Goal: Task Accomplishment & Management: Use online tool/utility

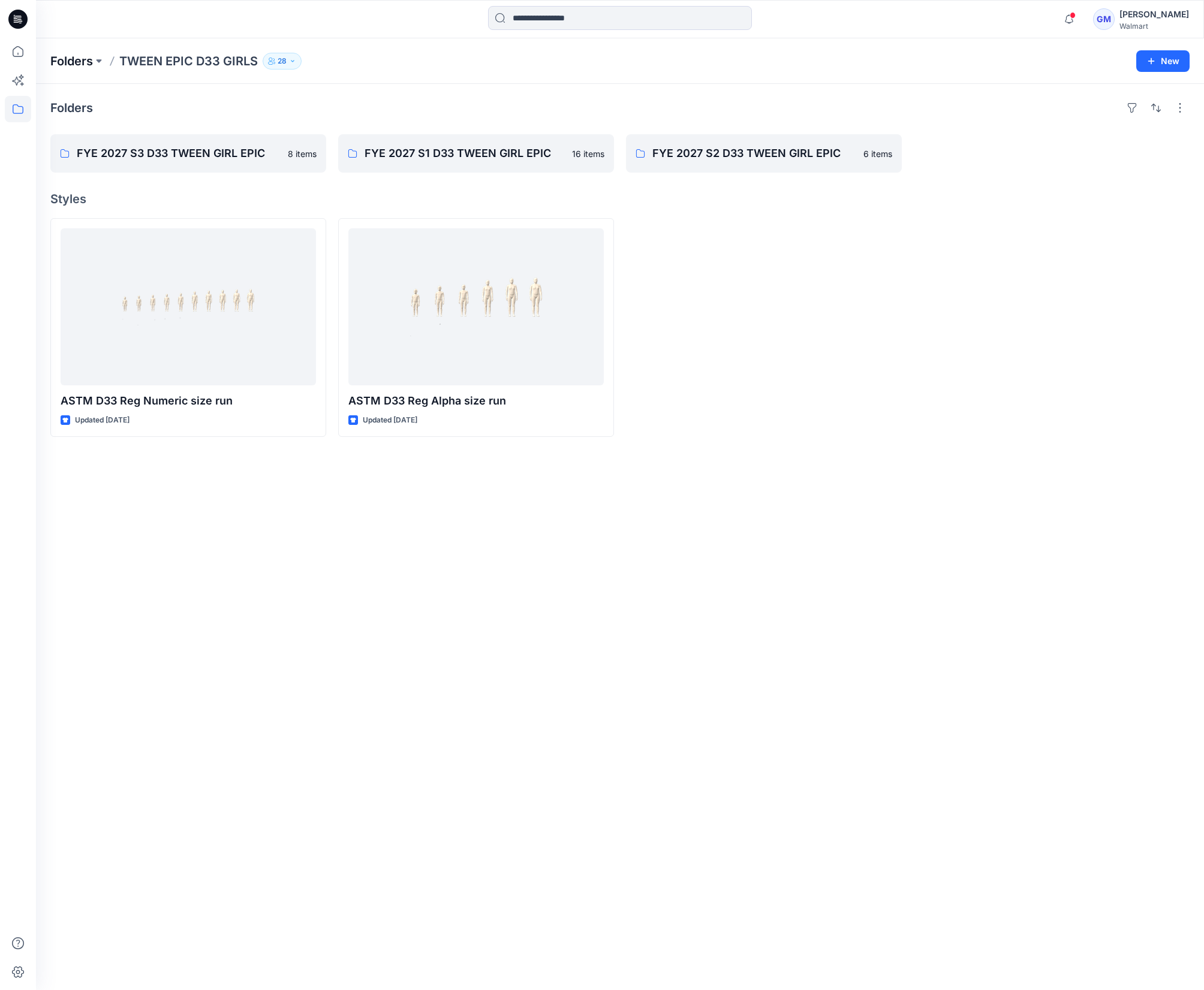
click at [65, 66] on p "Folders" at bounding box center [71, 61] width 43 height 17
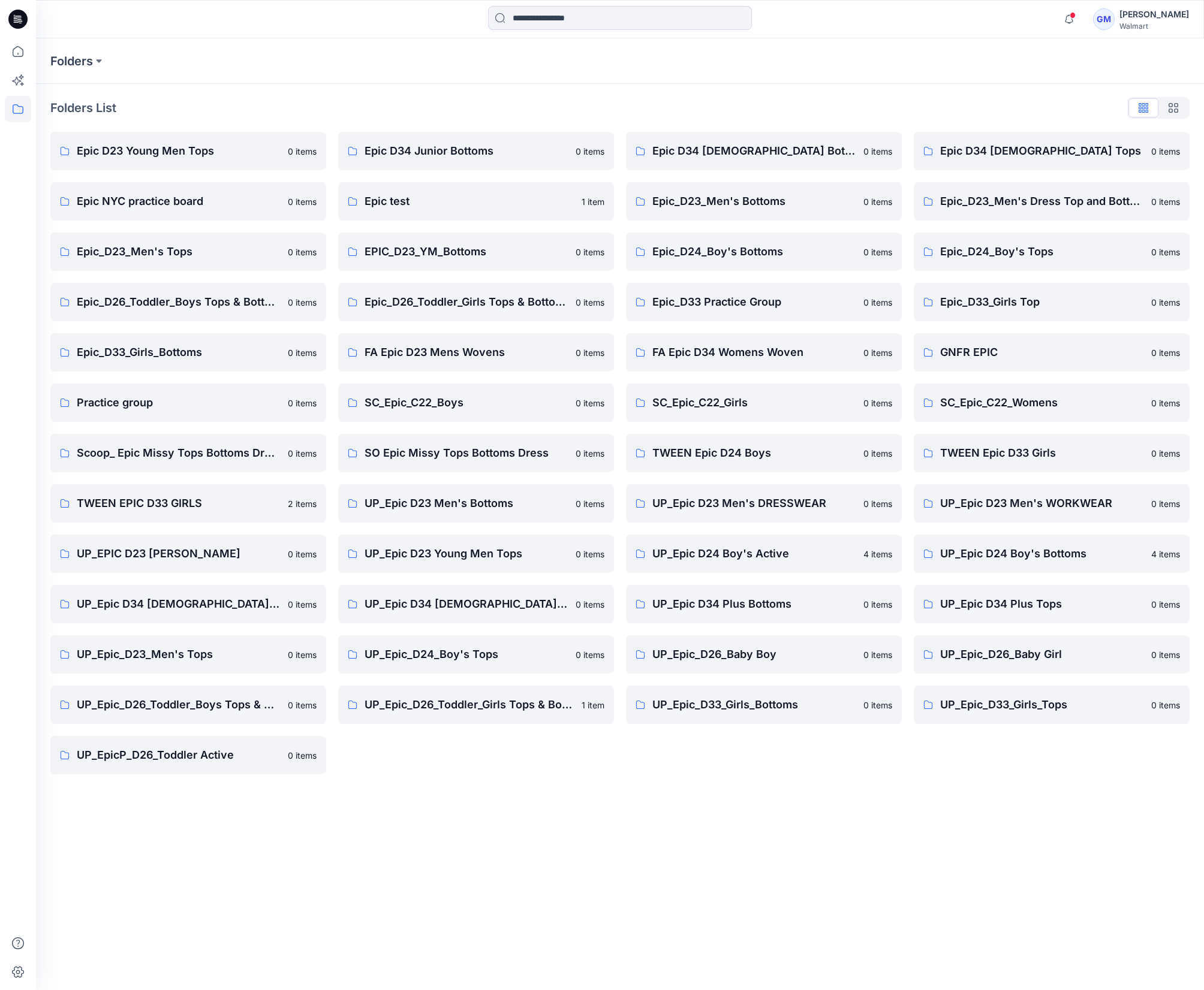
click at [756, 826] on div "Folders Folders List Epic D23 Young Men Tops 0 items Epic NYC practice board 0 …" at bounding box center [620, 514] width 1168 height 952
click at [508, 512] on link "UP_Epic D23 Men's Bottoms 0 items" at bounding box center [476, 503] width 276 height 38
click at [1016, 832] on div "Folders Folders List Epic D23 Young Men Tops 0 items Epic NYC practice board 0 …" at bounding box center [620, 514] width 1168 height 952
click at [203, 697] on p "UP_Epic_D26_Toddler_Boys Tops & Bottoms" at bounding box center [178, 704] width 204 height 17
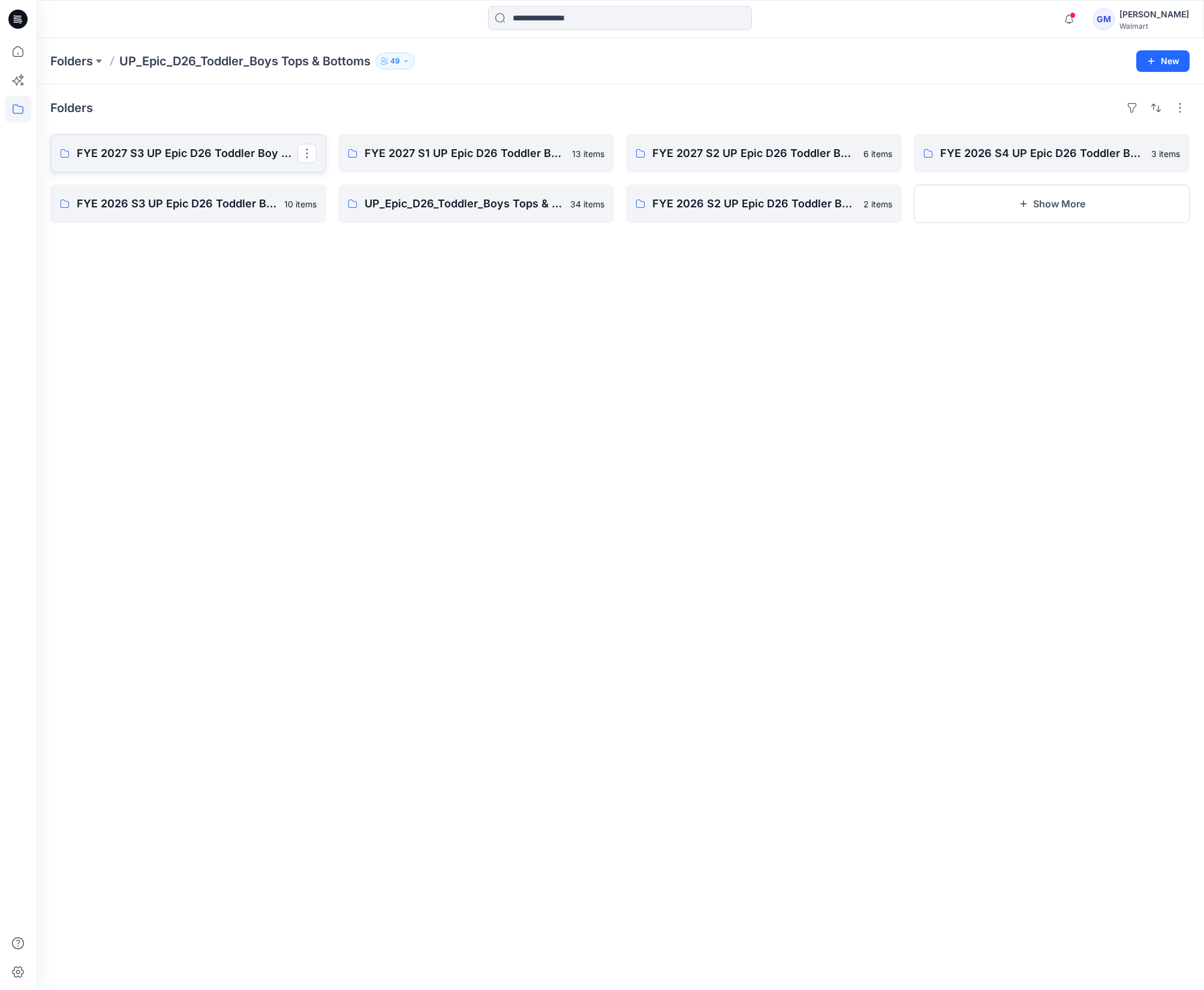
click at [141, 150] on p "FYE 2027 S3 UP Epic D26 Toddler Boy Tops & Bottoms" at bounding box center [187, 153] width 221 height 17
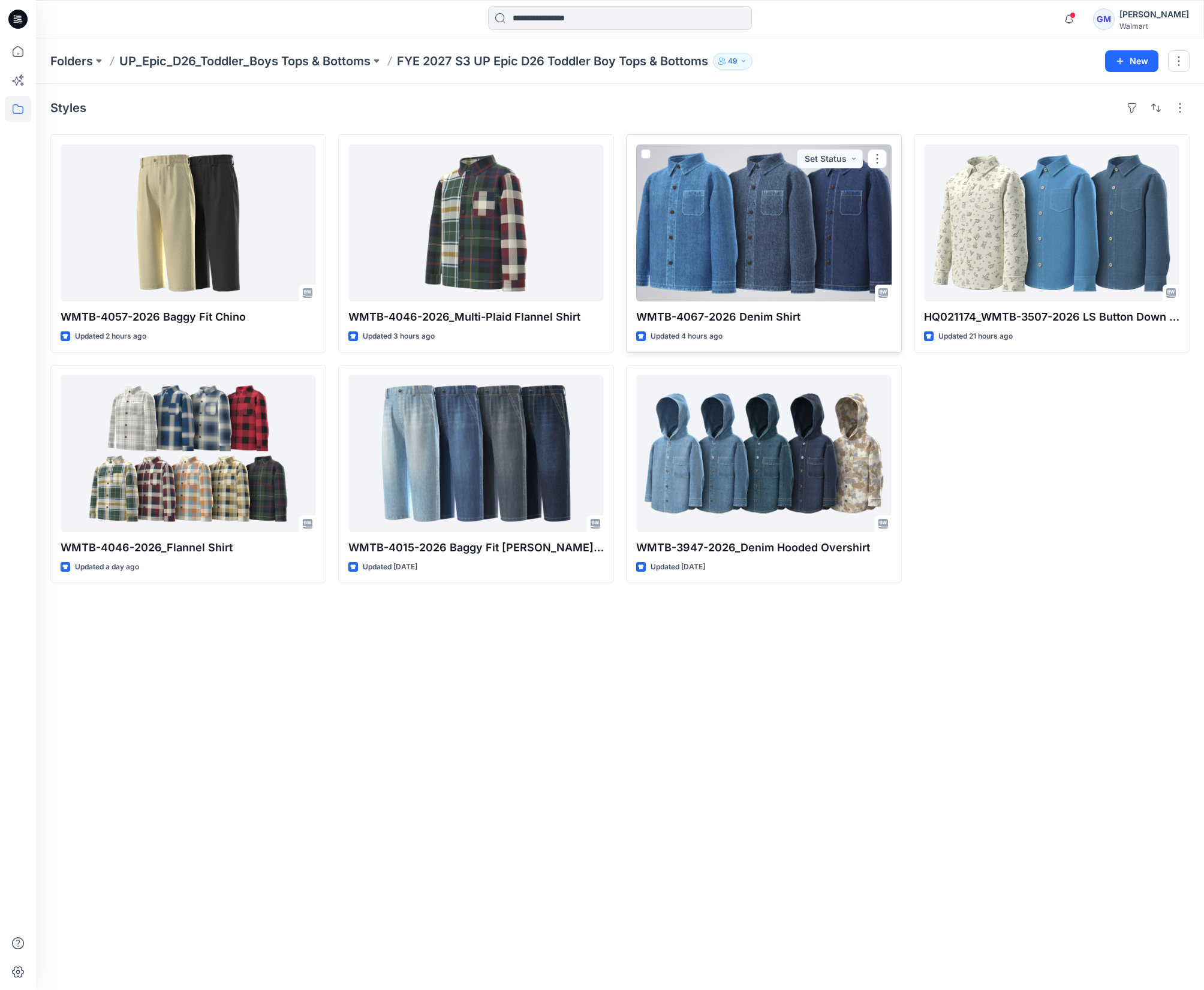
click at [741, 271] on div at bounding box center [764, 223] width 256 height 157
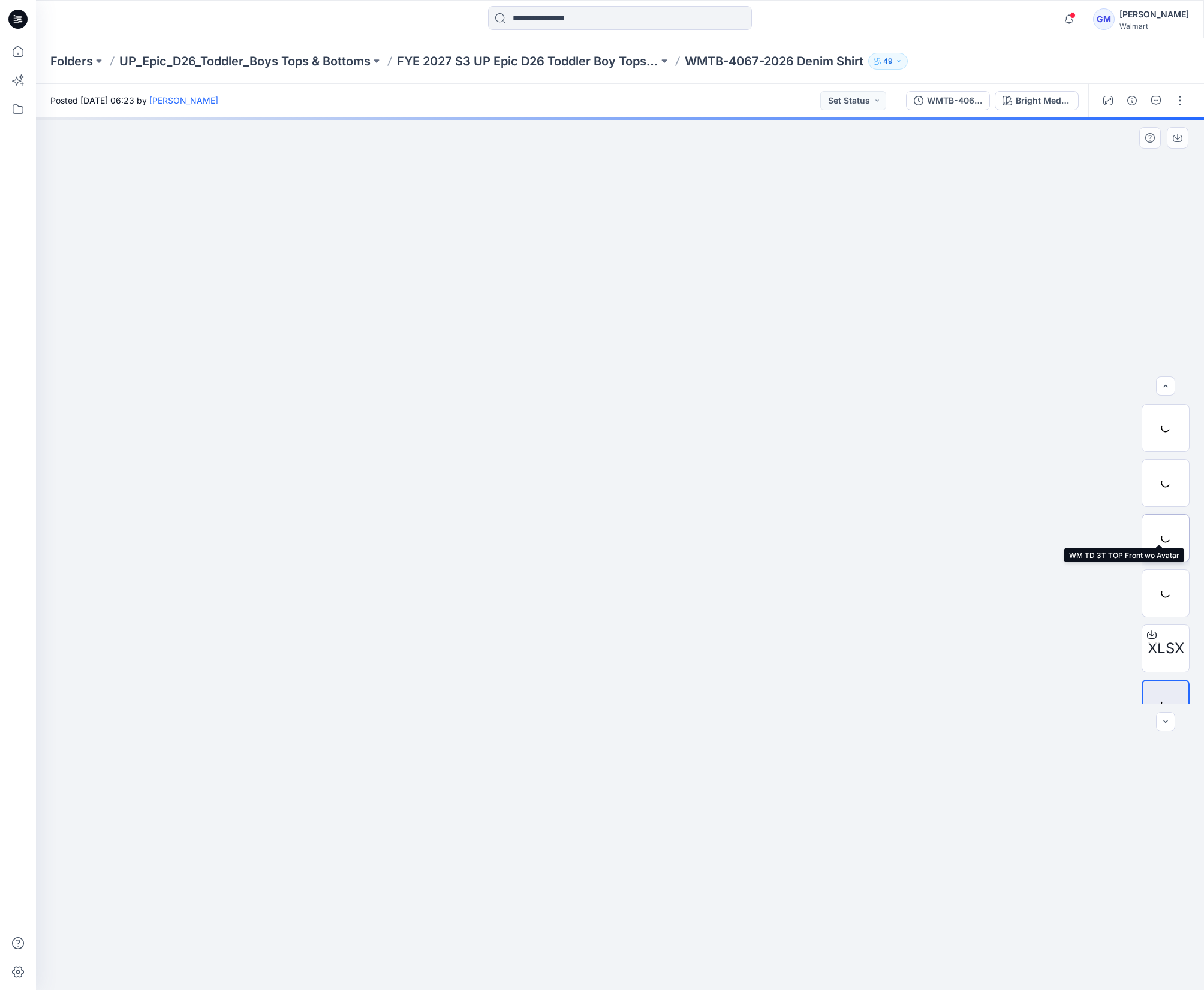
scroll to position [24, 0]
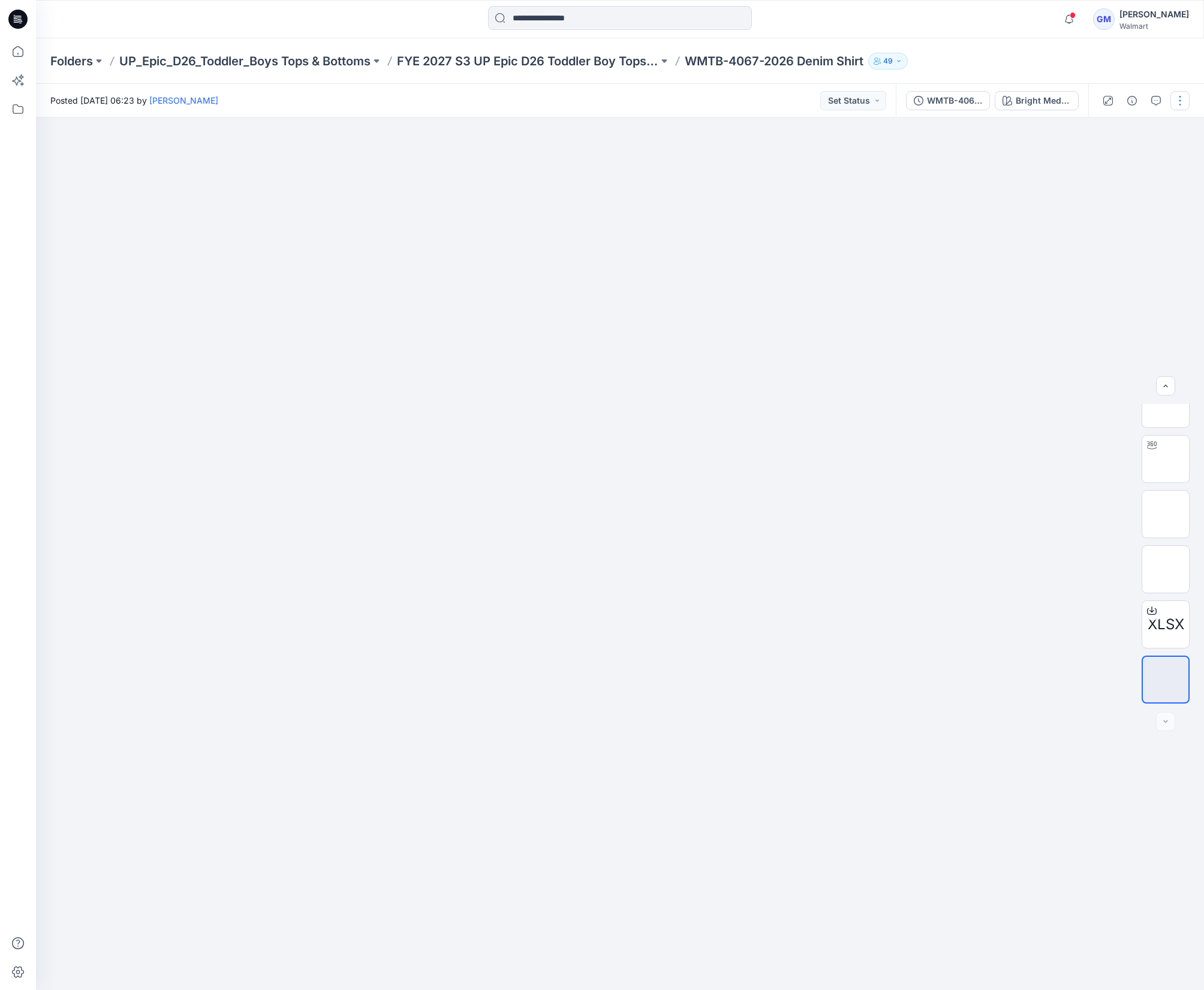
click at [1180, 100] on button "button" at bounding box center [1179, 100] width 19 height 19
click at [1106, 156] on p "Edit" at bounding box center [1103, 162] width 15 height 12
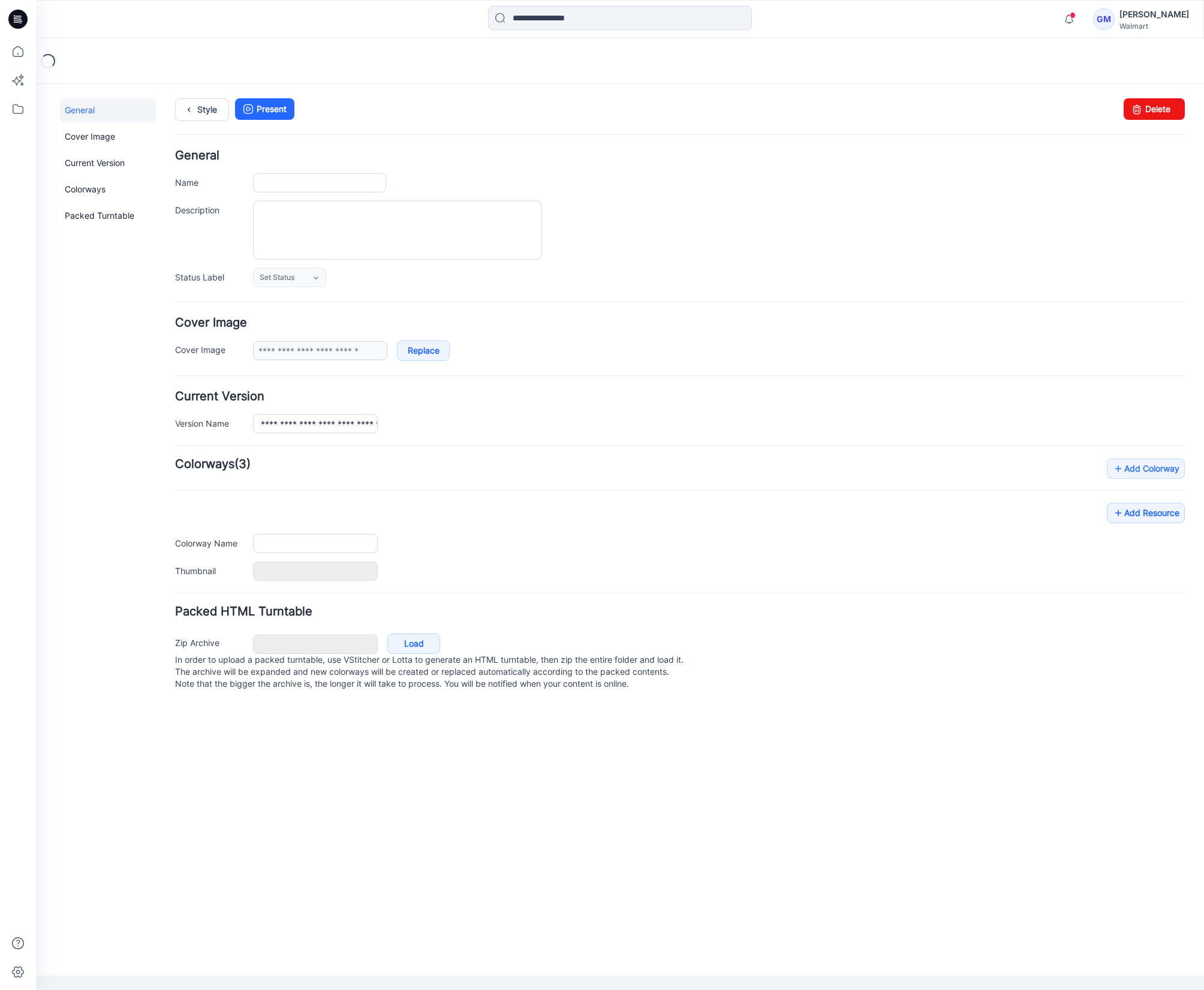
type input "**********"
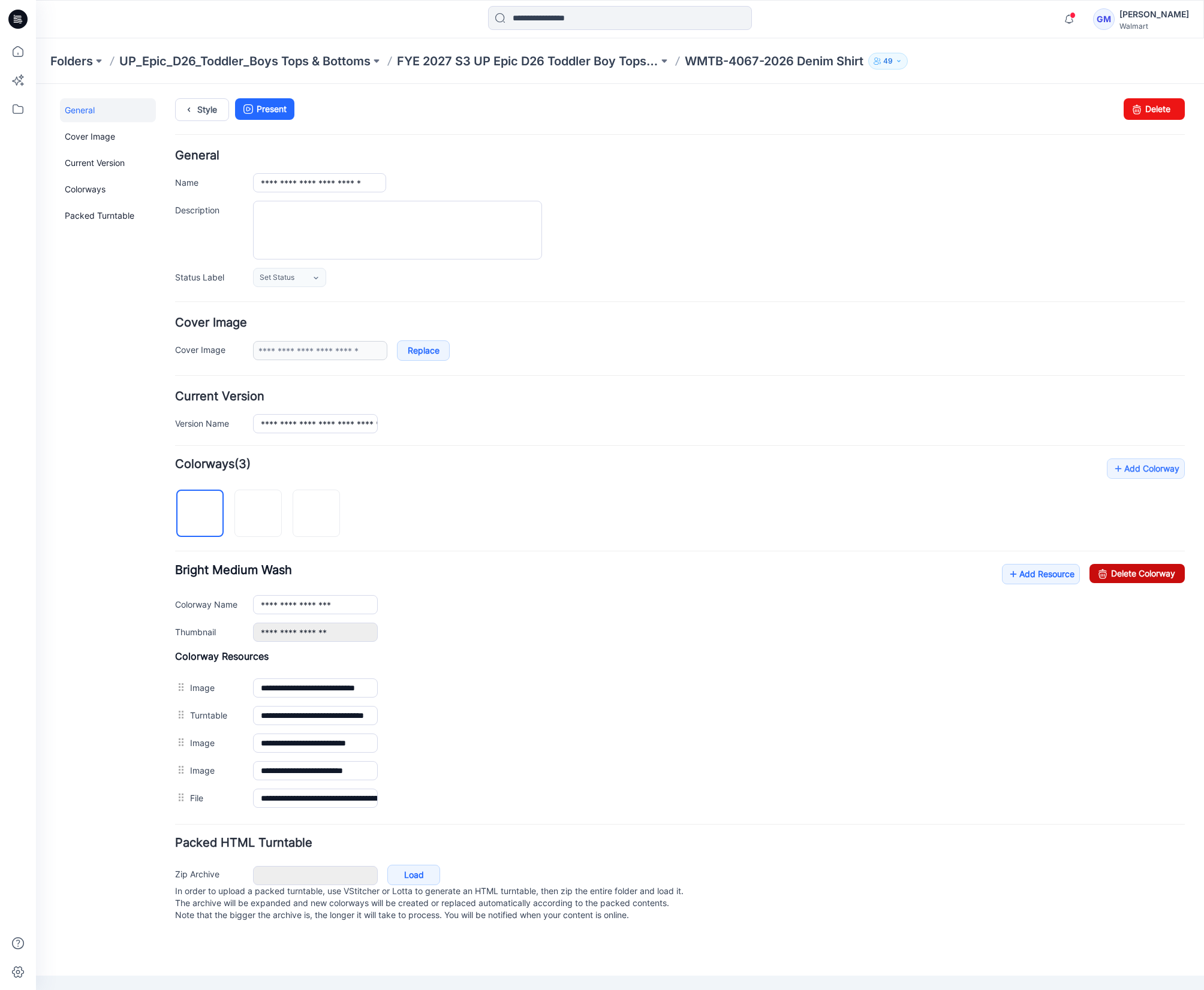
click at [1109, 570] on icon at bounding box center [1102, 574] width 17 height 19
click at [1070, 580] on link "Add Resource" at bounding box center [1041, 574] width 78 height 20
drag, startPoint x: 102, startPoint y: 805, endPoint x: 113, endPoint y: 795, distance: 14.9
click at [102, 805] on div "General Cover Image Current Version Colorways Packed Turntable" at bounding box center [108, 517] width 96 height 839
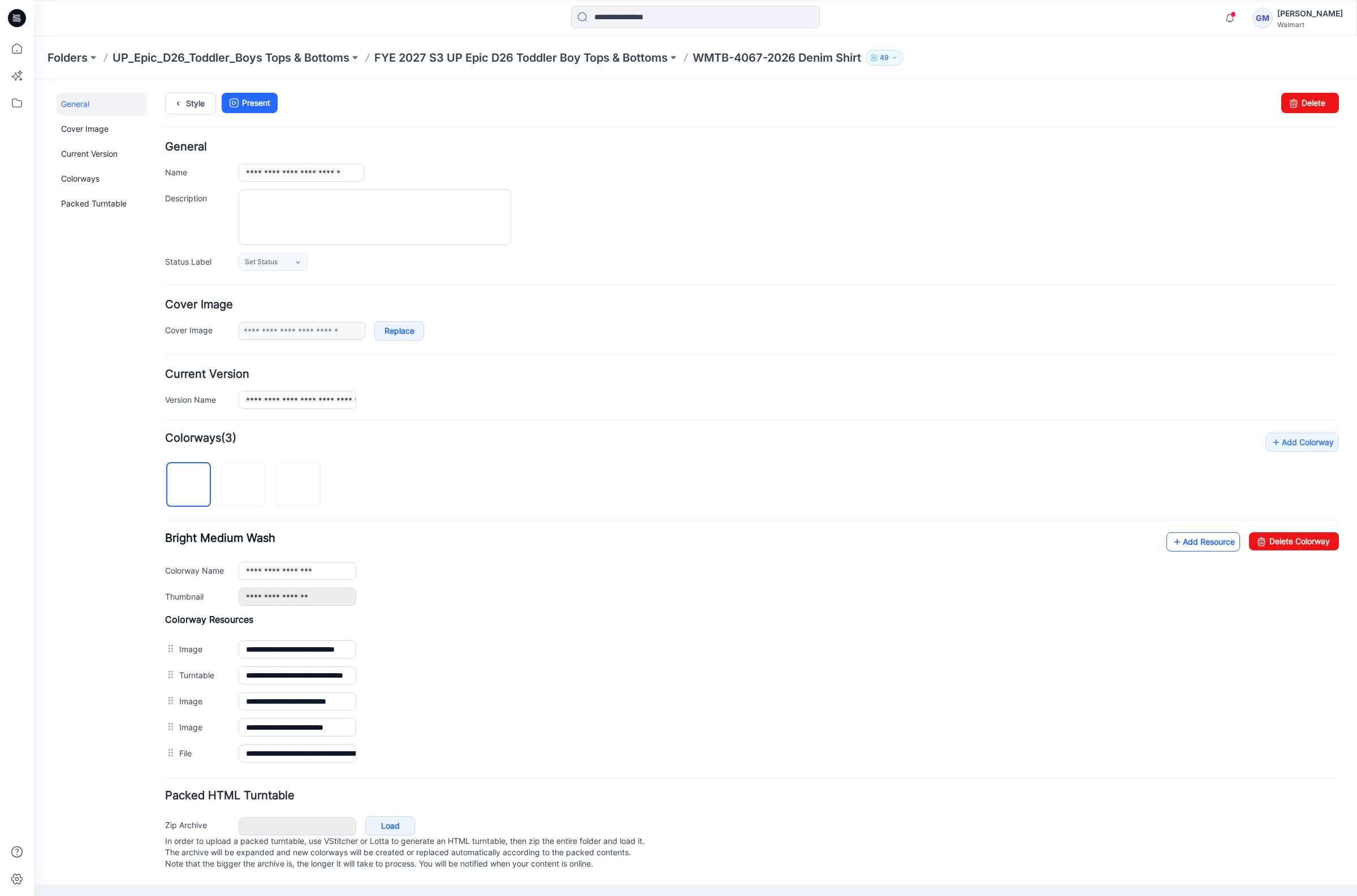
click at [1135, 547] on link "Add Resource" at bounding box center [1204, 542] width 74 height 19
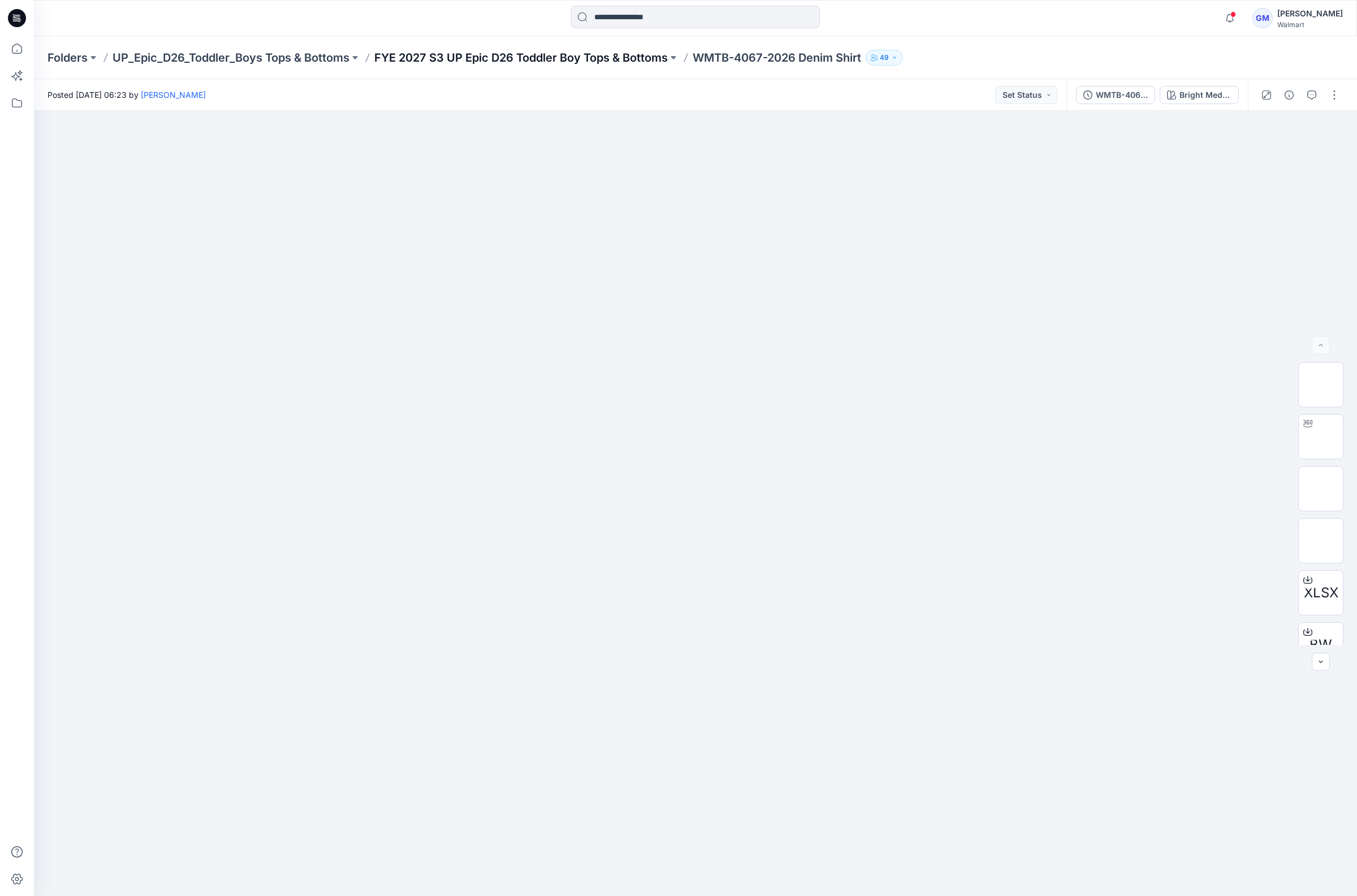
click at [498, 56] on p "FYE 2027 S3 UP Epic D26 Toddler Boy Tops & Bottoms" at bounding box center [521, 57] width 293 height 16
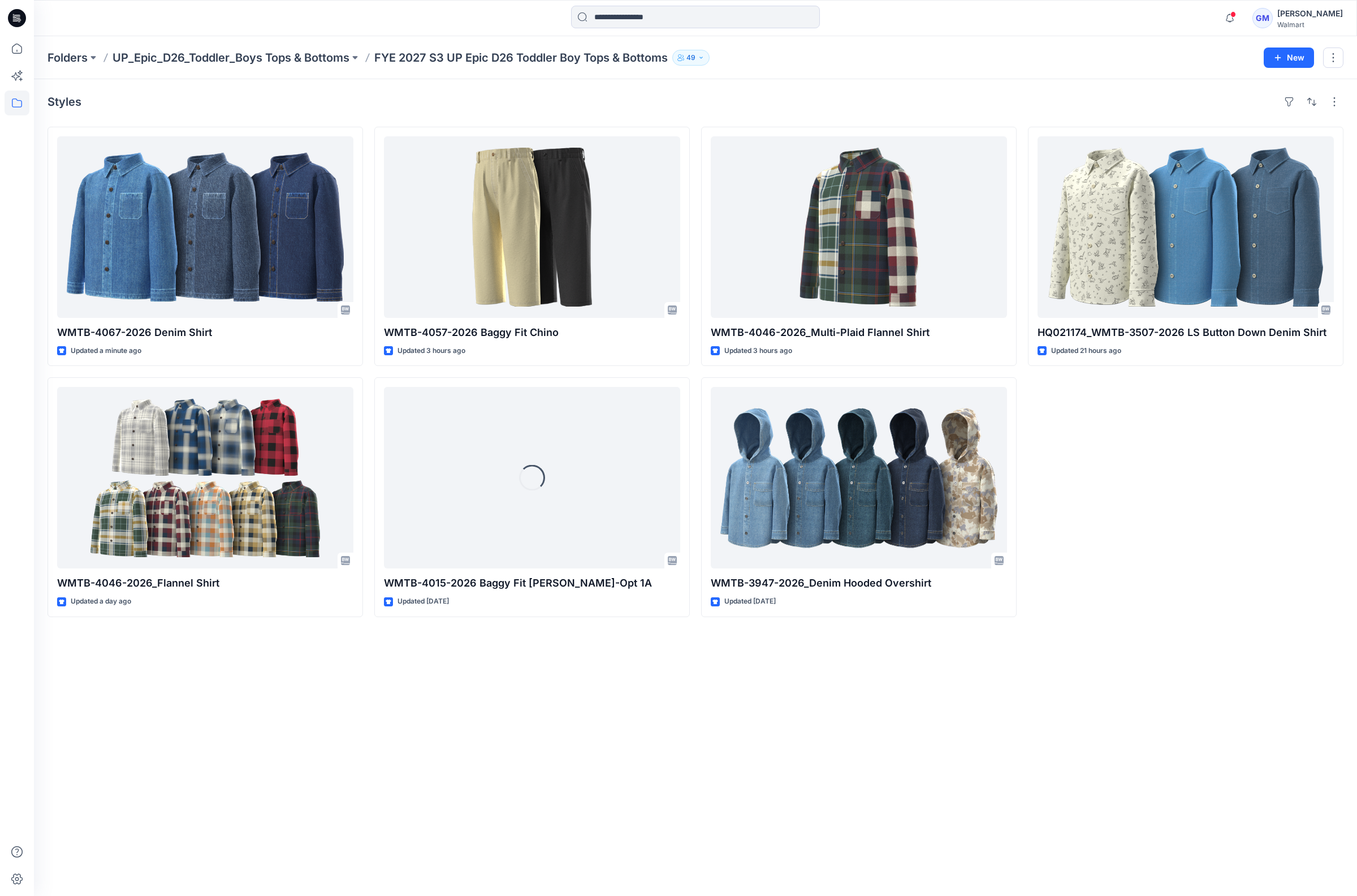
click at [1132, 563] on div "HQ021174_WMTB-3507-2026 LS Button Down Denim Shirt Updated 21 hours ago" at bounding box center [1185, 372] width 315 height 490
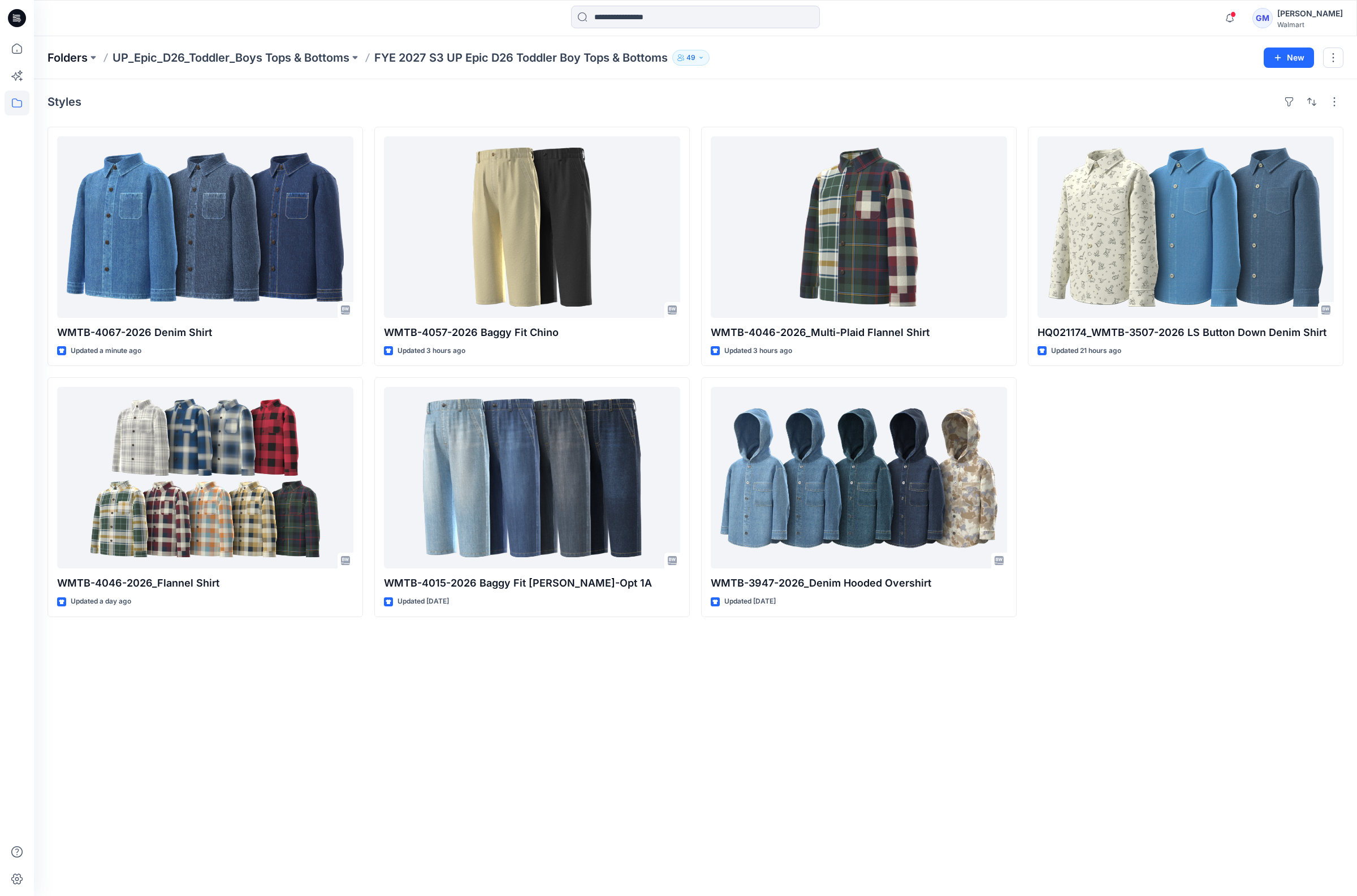
click at [63, 59] on p "Folders" at bounding box center [67, 57] width 40 height 16
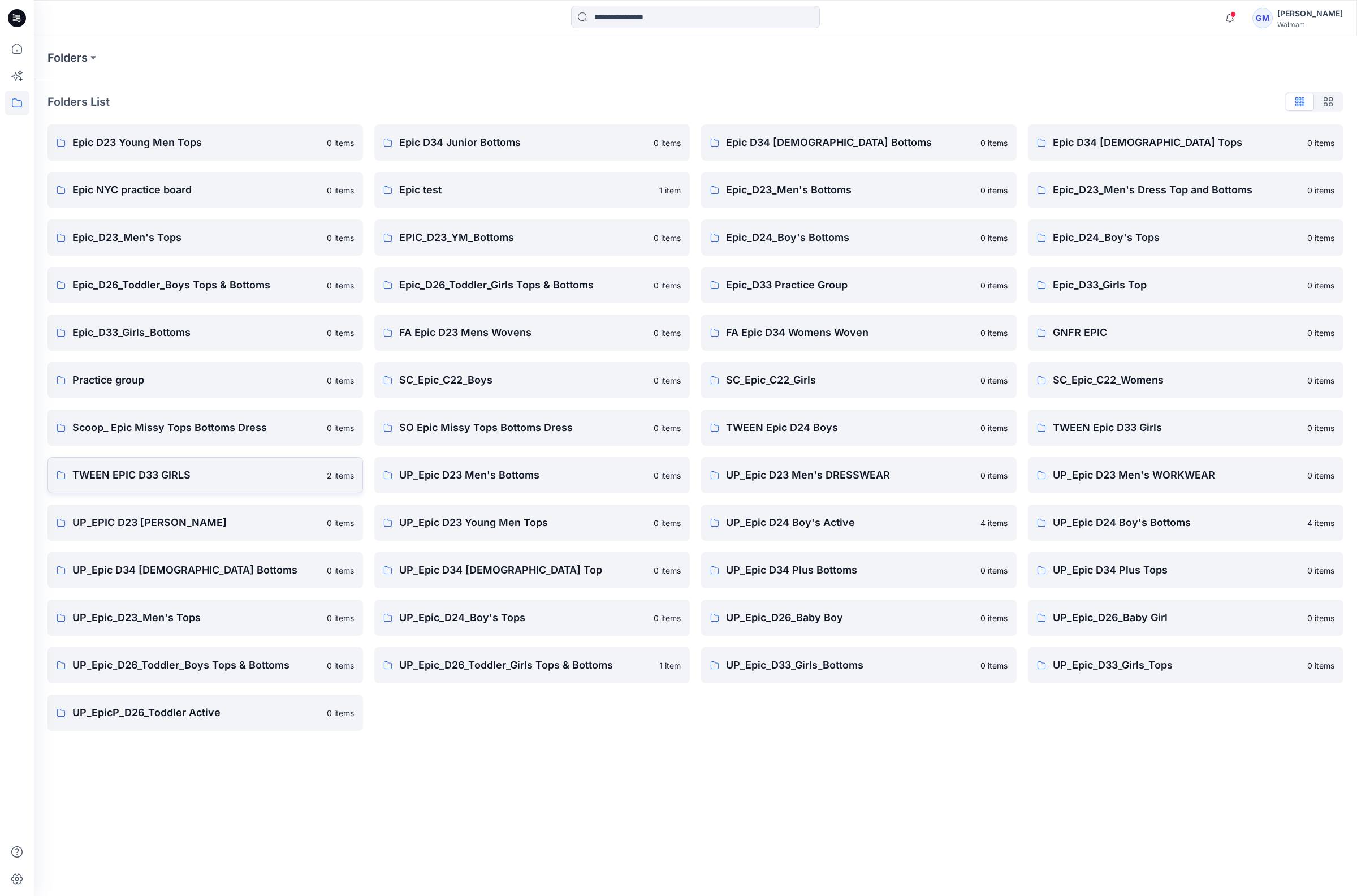
click at [260, 474] on p "TWEEN EPIC D33 GIRLS" at bounding box center [196, 475] width 248 height 16
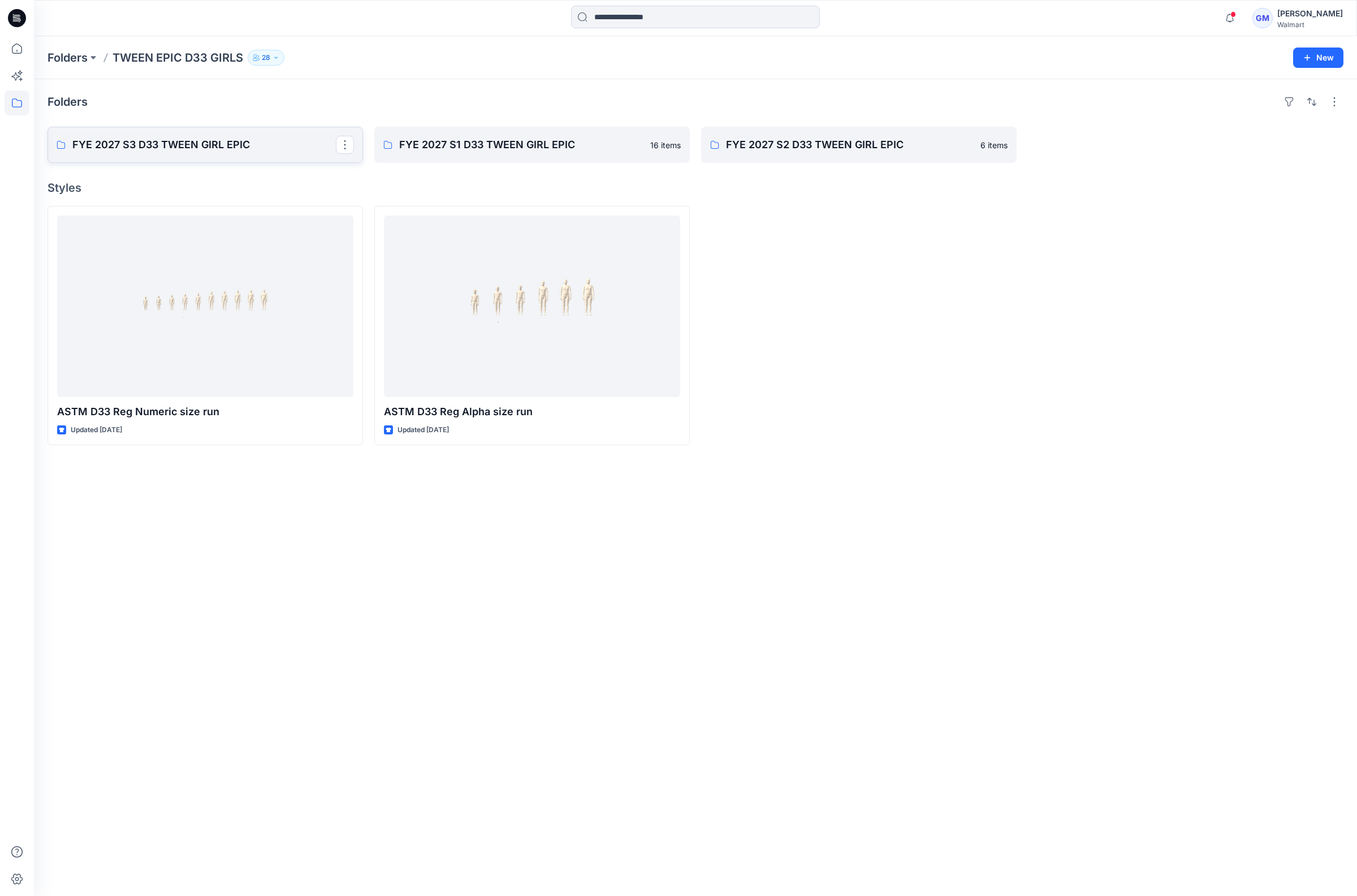
click at [261, 142] on p "FYE 2027 S3 D33 TWEEN GIRL EPIC" at bounding box center [204, 144] width 264 height 16
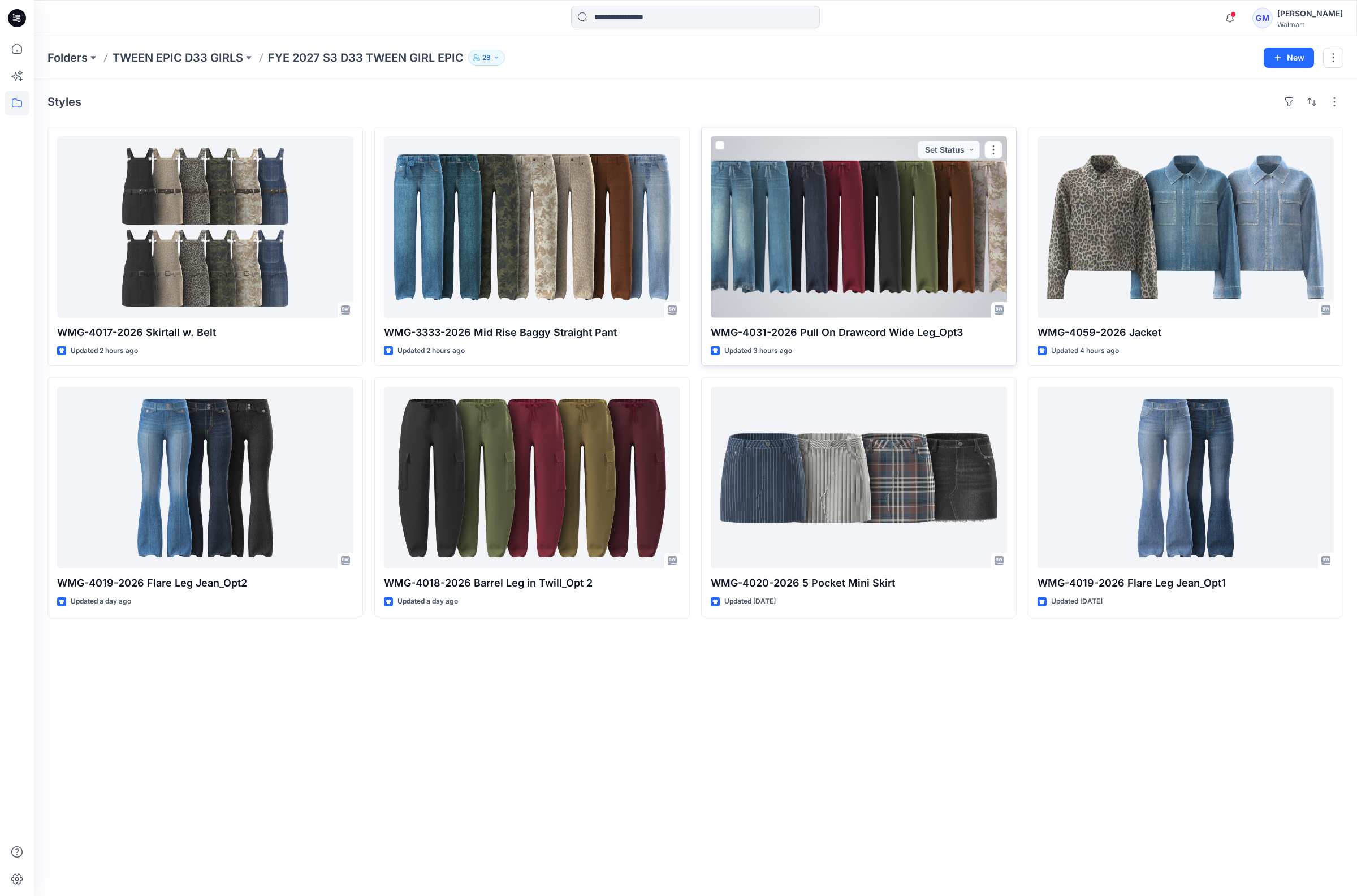
click at [922, 251] on div at bounding box center [859, 227] width 296 height 182
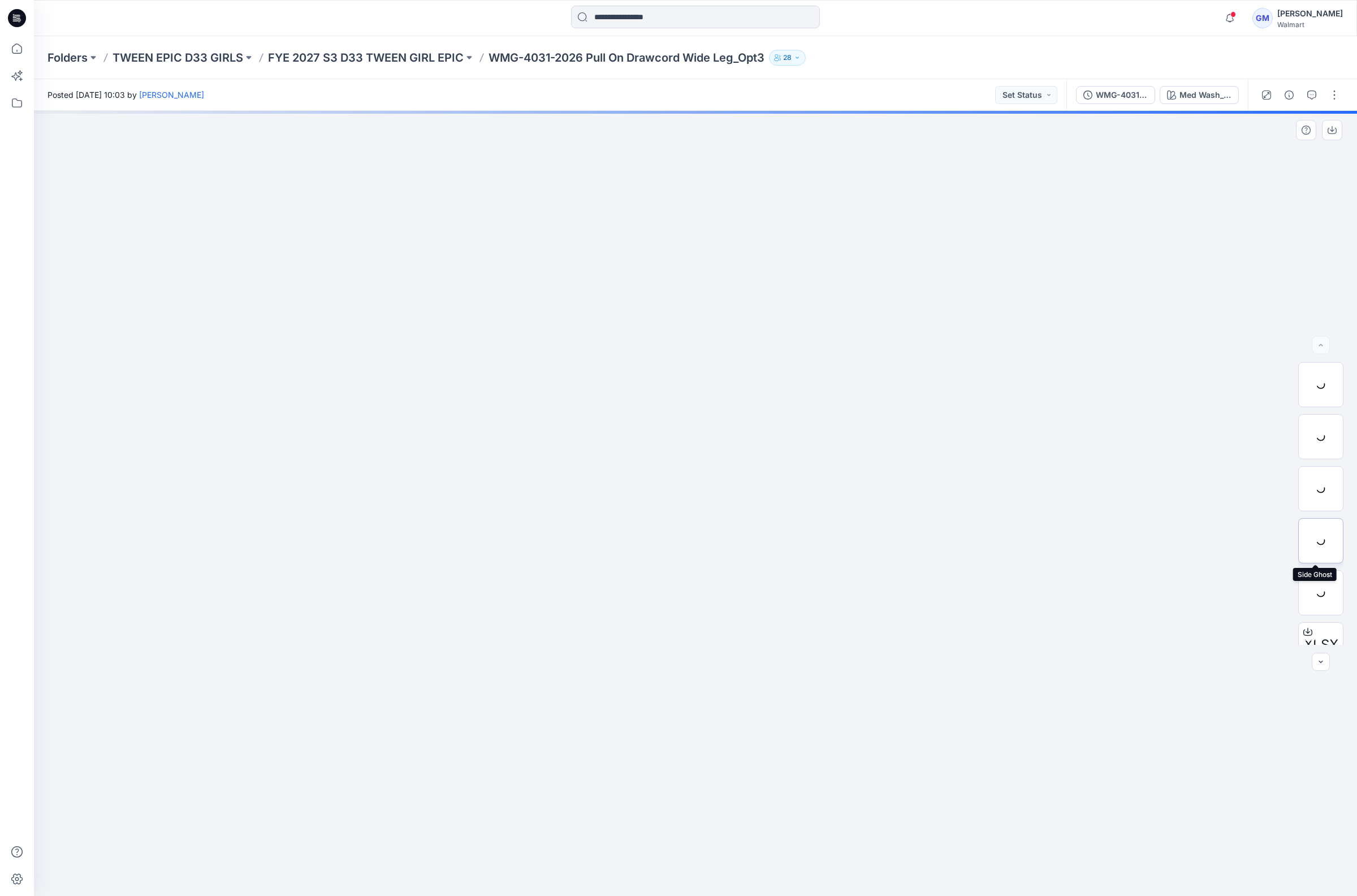
scroll to position [178, 0]
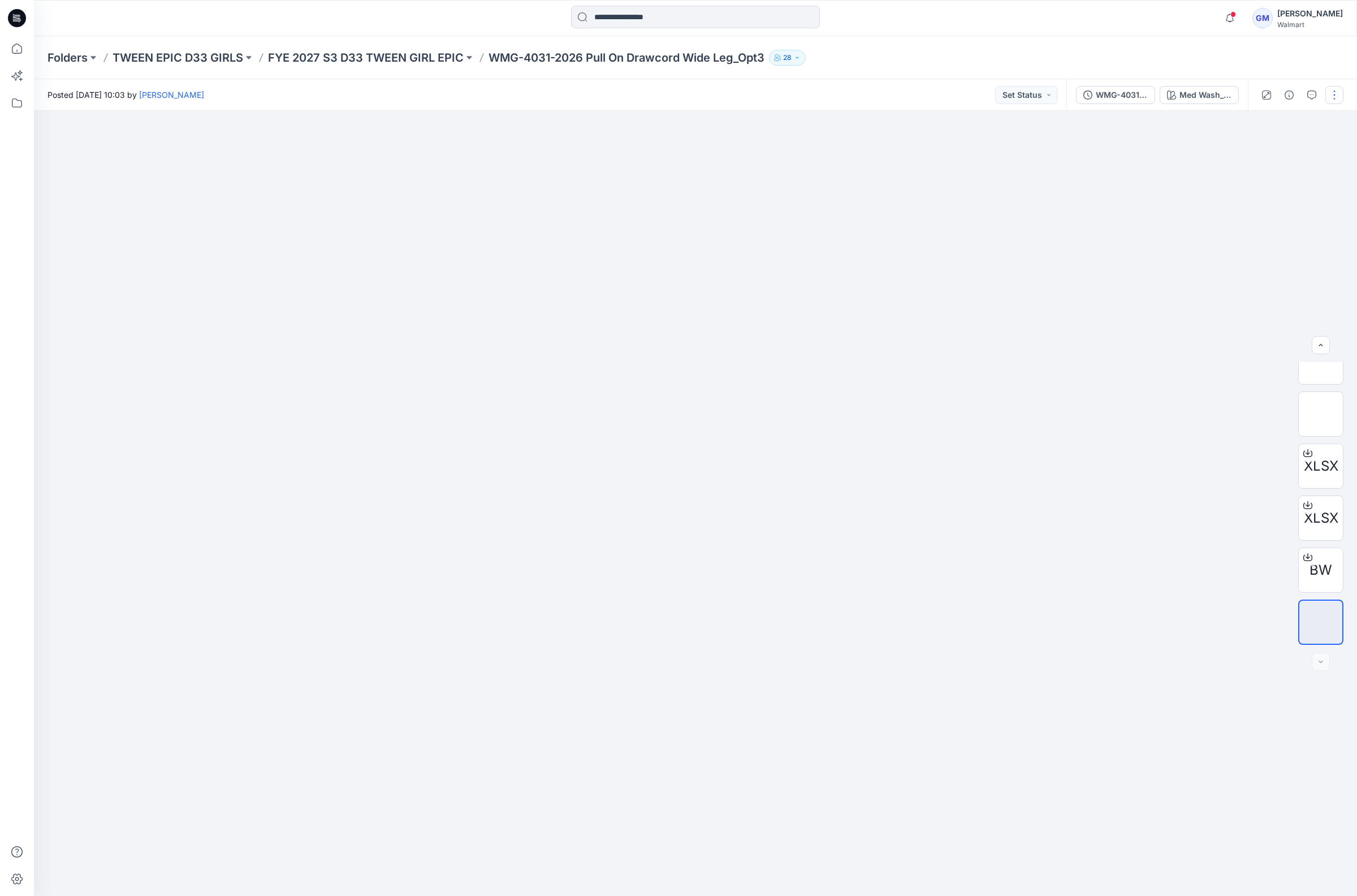
click at [1331, 92] on button "button" at bounding box center [1335, 95] width 18 height 18
click at [1254, 148] on button "Edit" at bounding box center [1287, 153] width 104 height 21
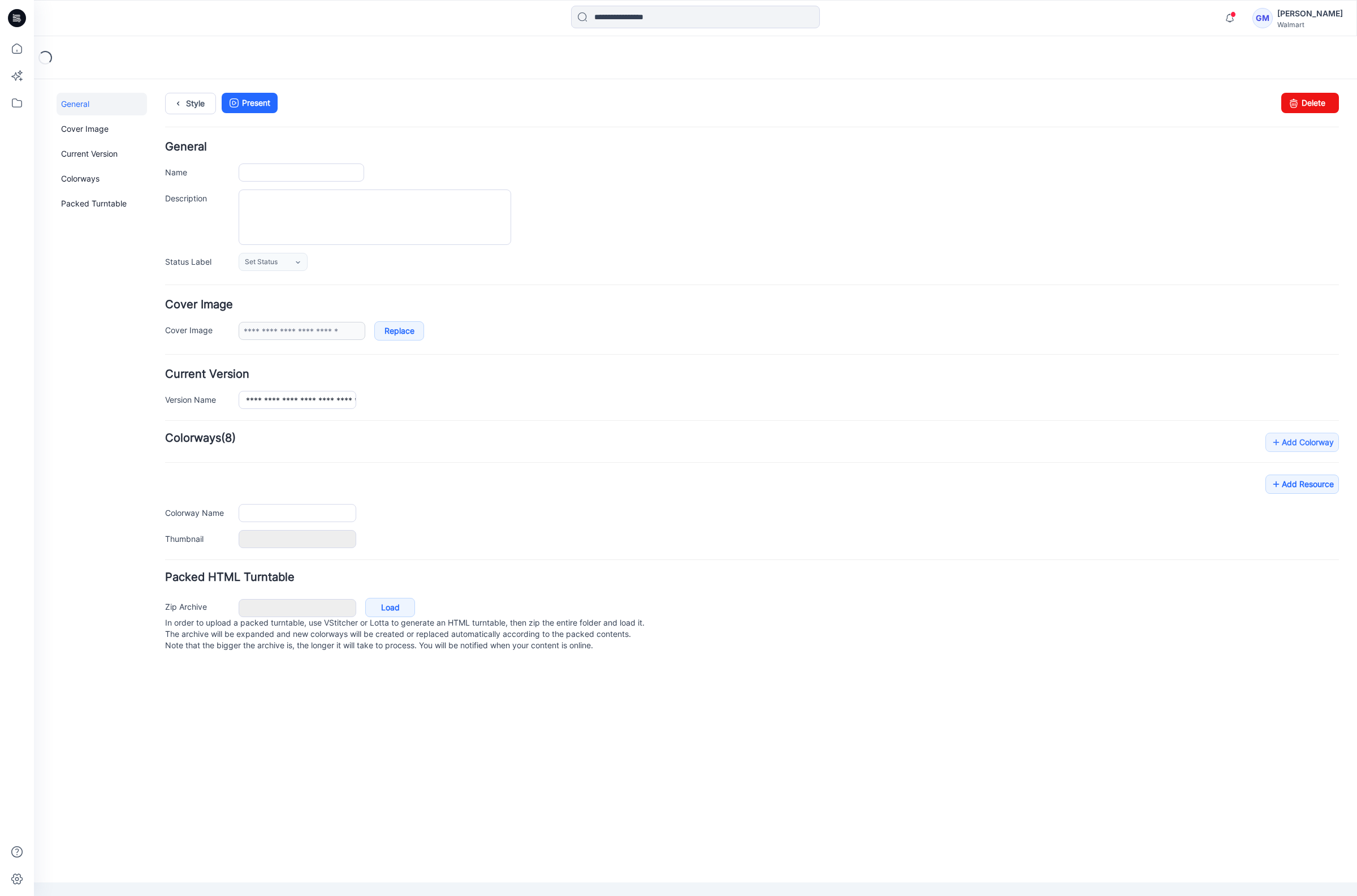
type input "**********"
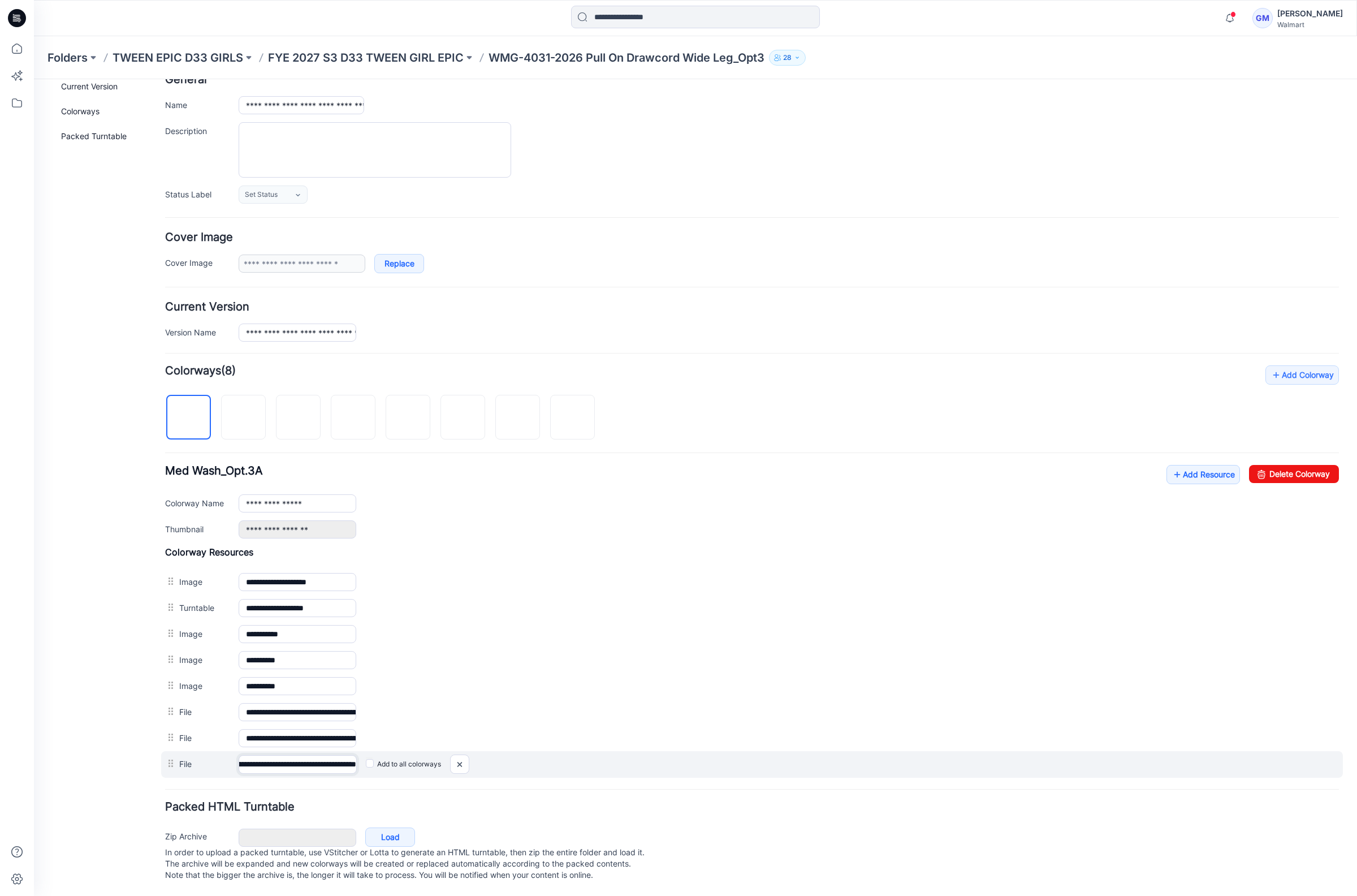
scroll to position [0, 82]
drag, startPoint x: 291, startPoint y: 746, endPoint x: 396, endPoint y: 743, distance: 105.0
click at [396, 751] on div "**********" at bounding box center [752, 764] width 1182 height 27
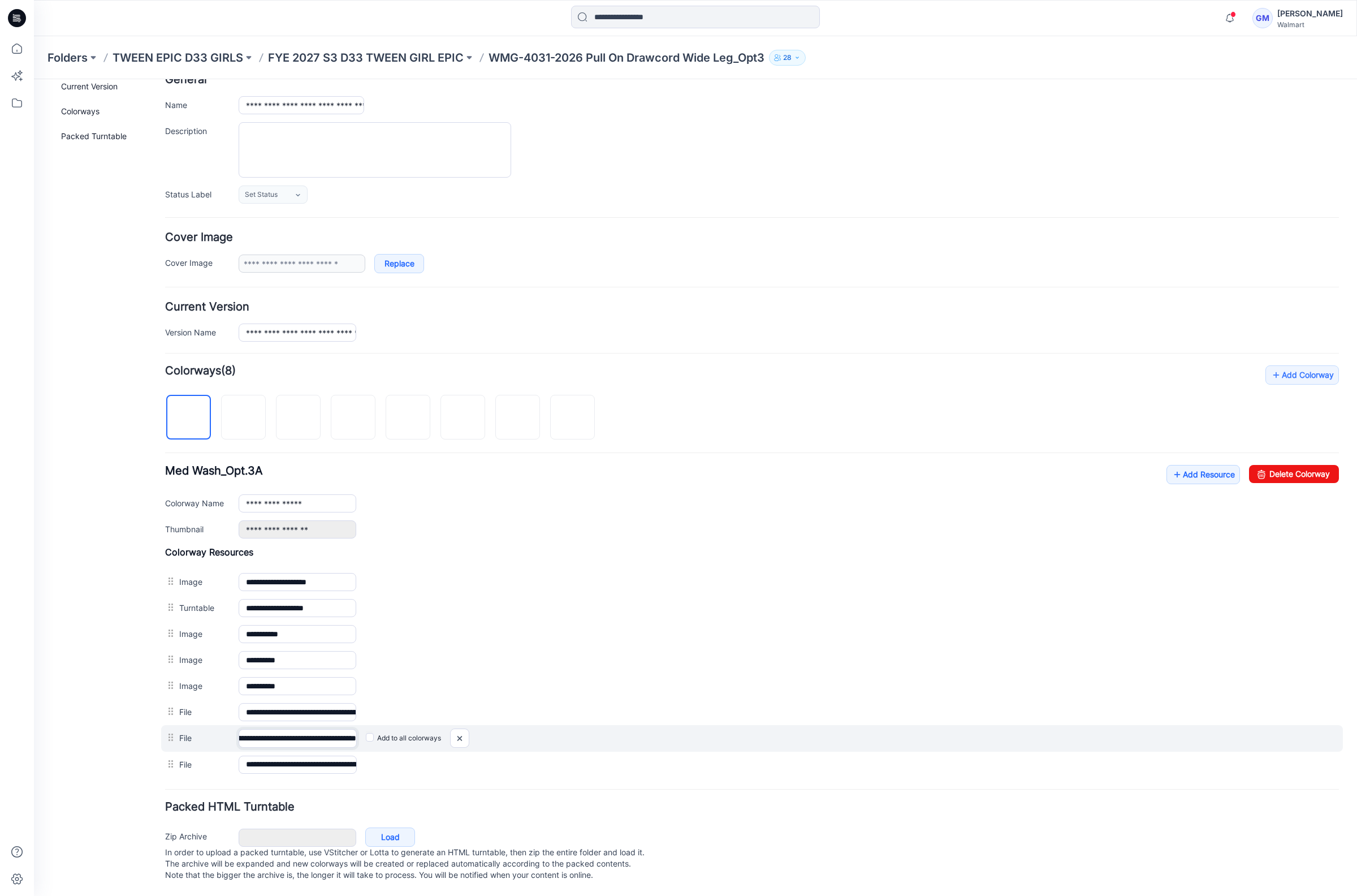
scroll to position [0, 170]
drag, startPoint x: 315, startPoint y: 729, endPoint x: 392, endPoint y: 717, distance: 77.9
click at [392, 725] on div "**********" at bounding box center [752, 738] width 1182 height 27
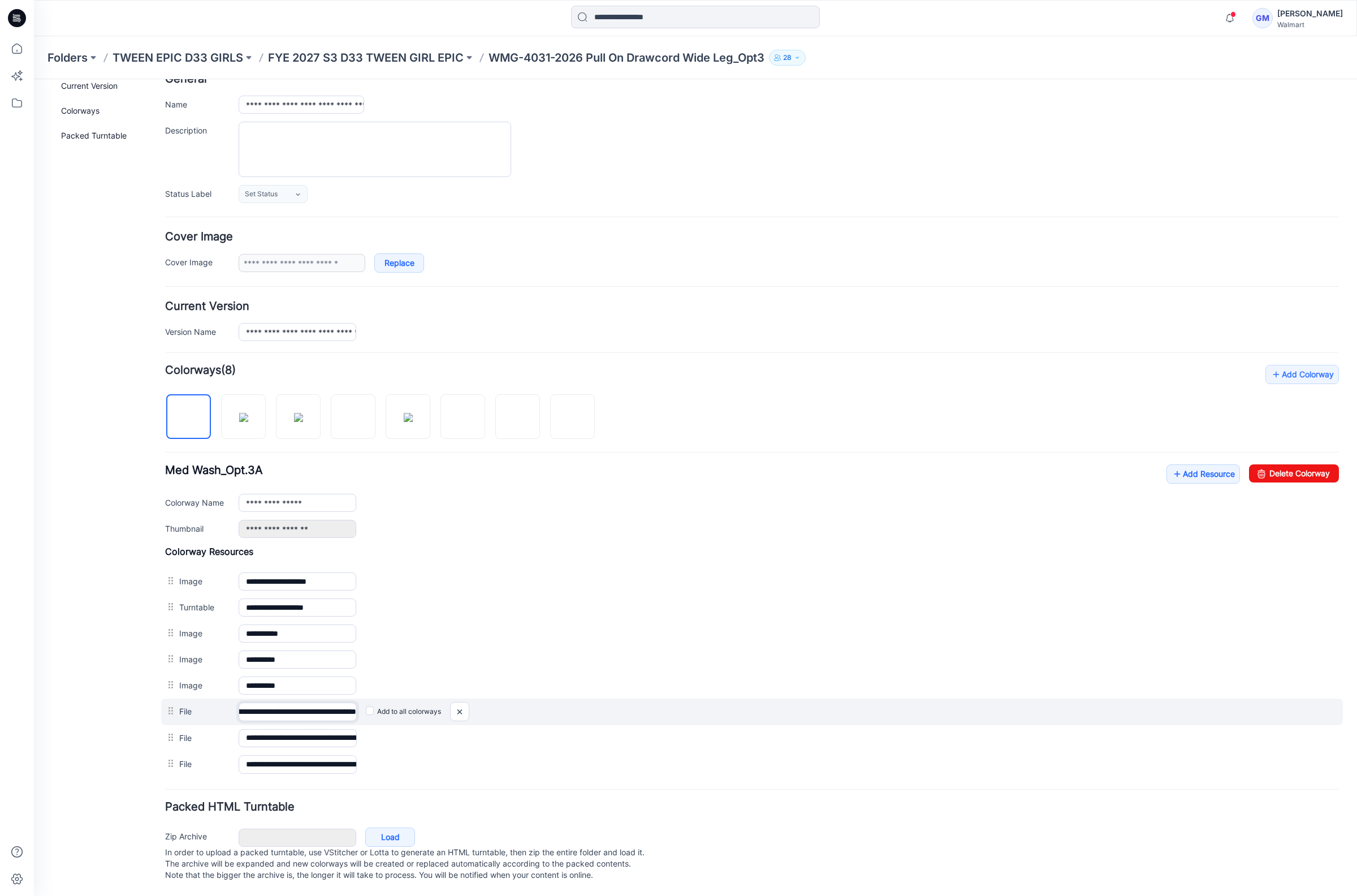
drag, startPoint x: 310, startPoint y: 701, endPoint x: 419, endPoint y: 690, distance: 109.6
click at [419, 699] on div "**********" at bounding box center [752, 711] width 1182 height 27
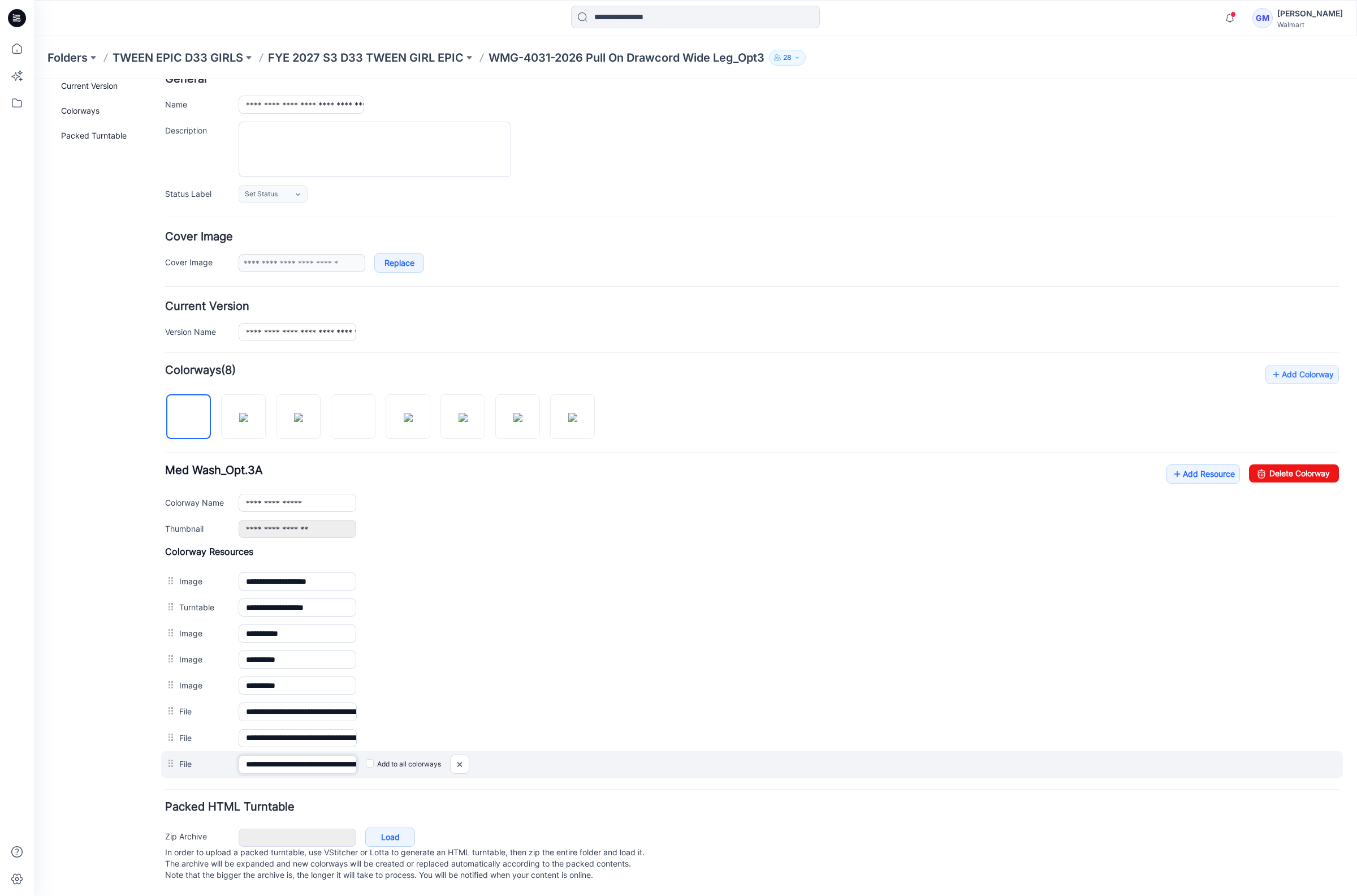
scroll to position [0, 82]
drag, startPoint x: 299, startPoint y: 760, endPoint x: 417, endPoint y: 757, distance: 118.0
click at [417, 757] on div "**********" at bounding box center [752, 764] width 1182 height 27
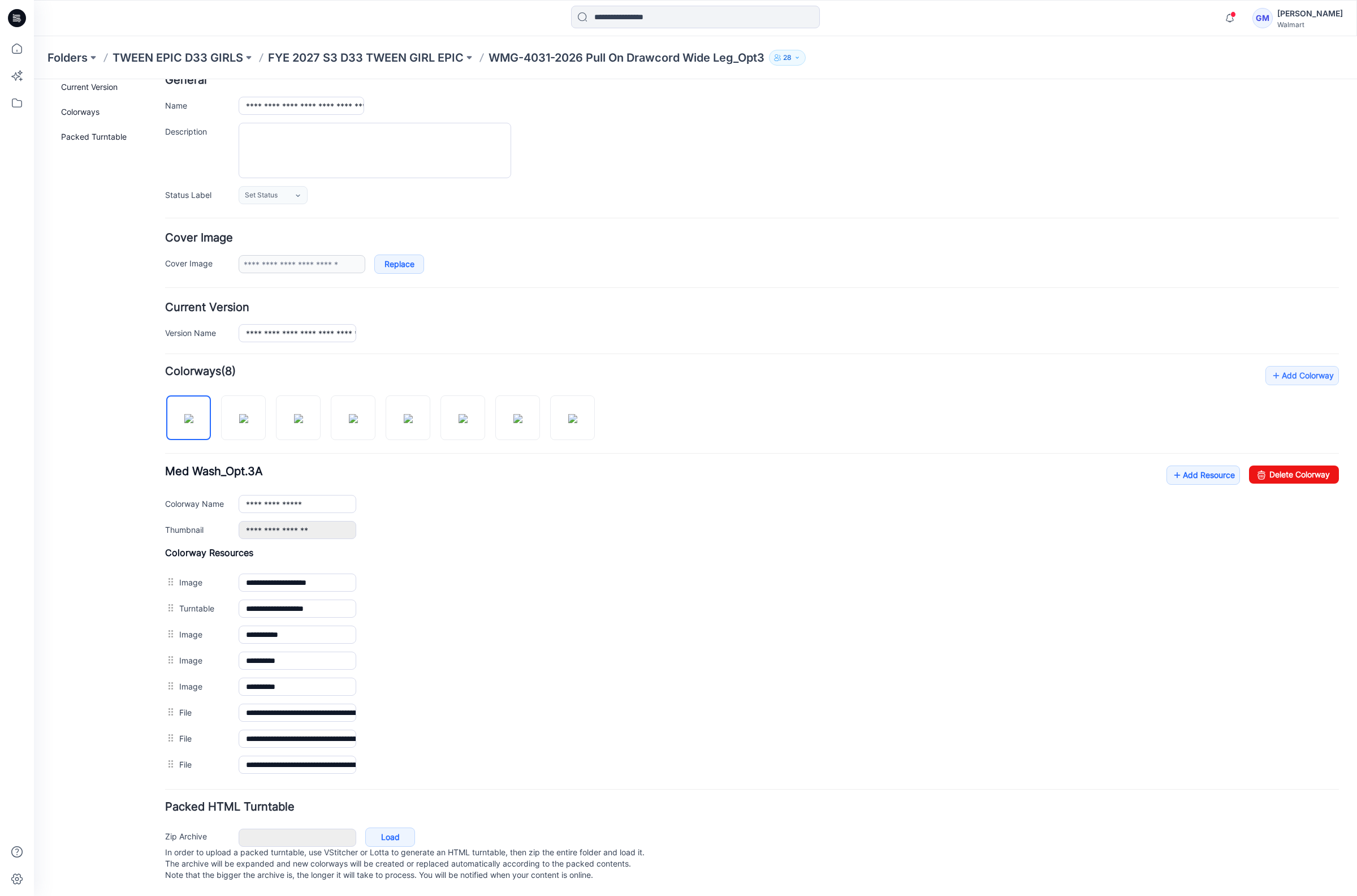
drag, startPoint x: 462, startPoint y: 752, endPoint x: 817, endPoint y: 116, distance: 728.4
click at [34, 79] on img at bounding box center [34, 79] width 0 height 0
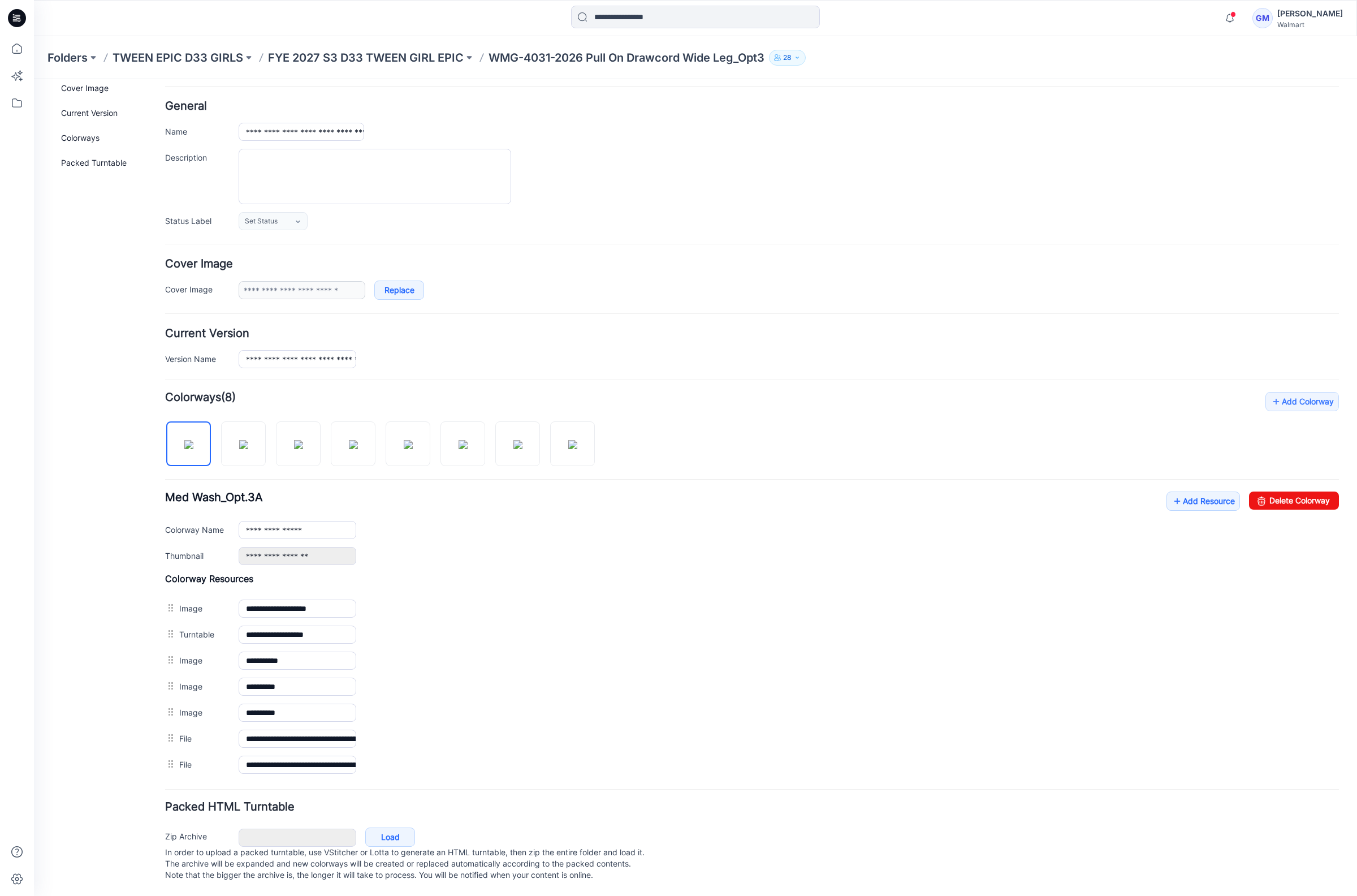
scroll to position [59, 0]
click at [1181, 492] on link "Add Resource" at bounding box center [1204, 501] width 74 height 19
click at [1167, 492] on link "Add Resource" at bounding box center [1204, 501] width 74 height 19
